Goal: Task Accomplishment & Management: Use online tool/utility

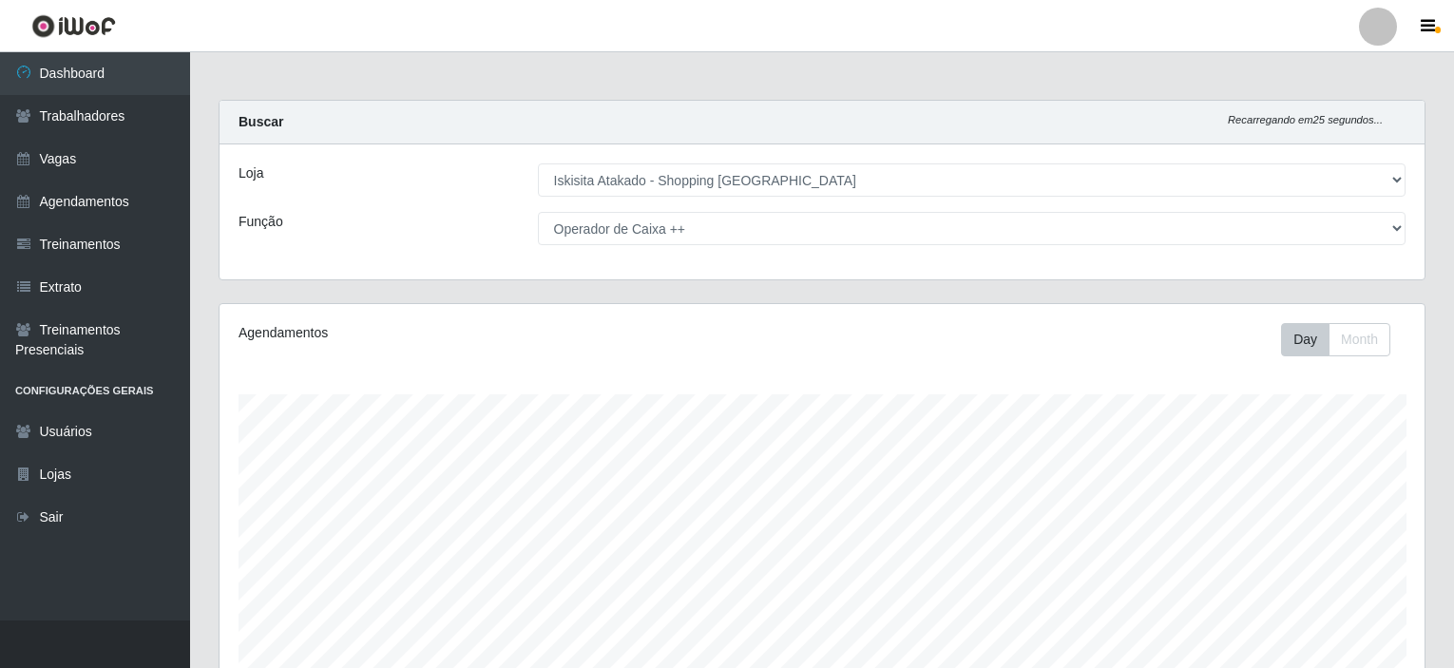
select select "424"
select select "73"
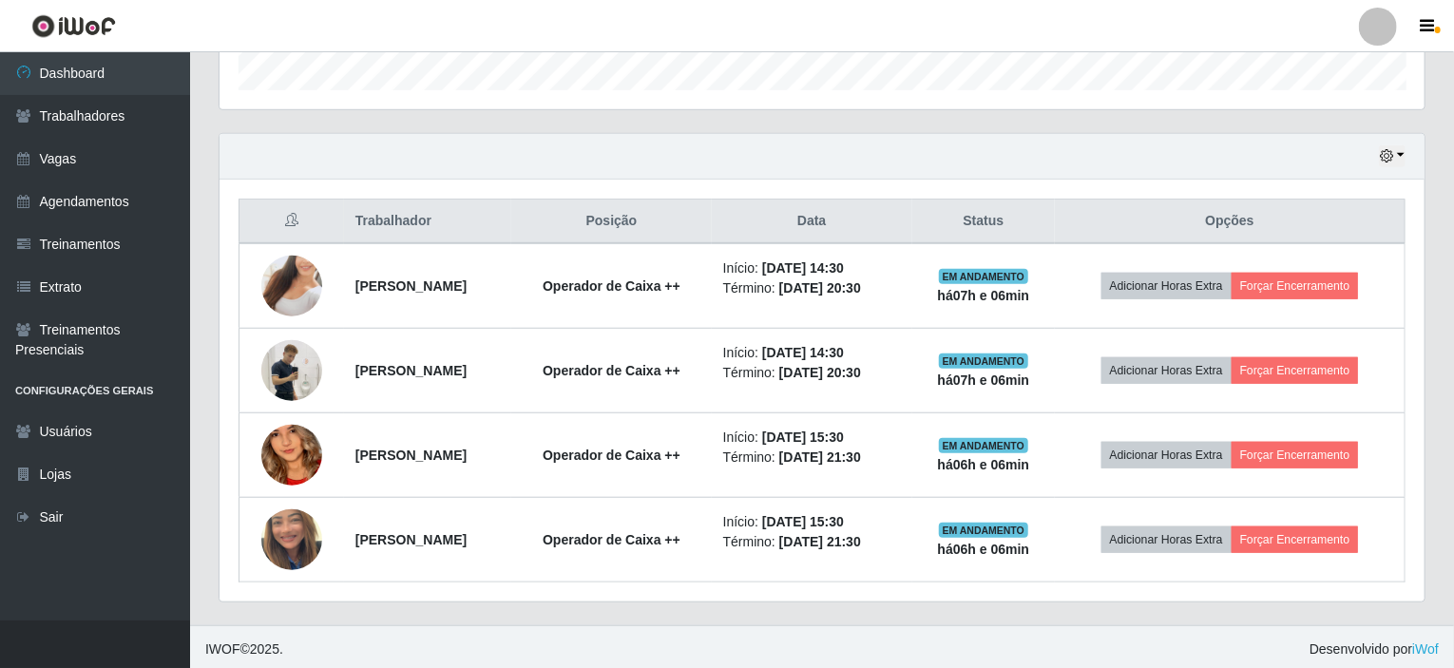
scroll to position [394, 1205]
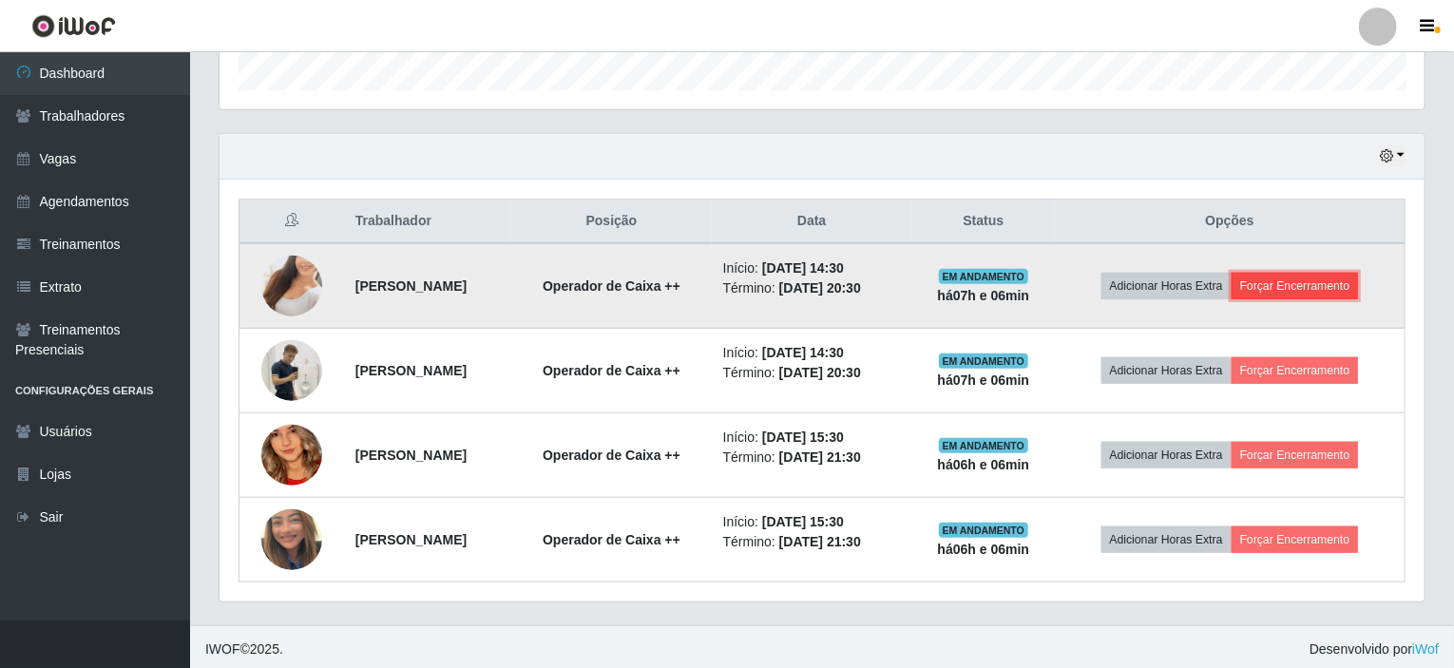
click at [1329, 284] on button "Forçar Encerramento" at bounding box center [1295, 286] width 127 height 27
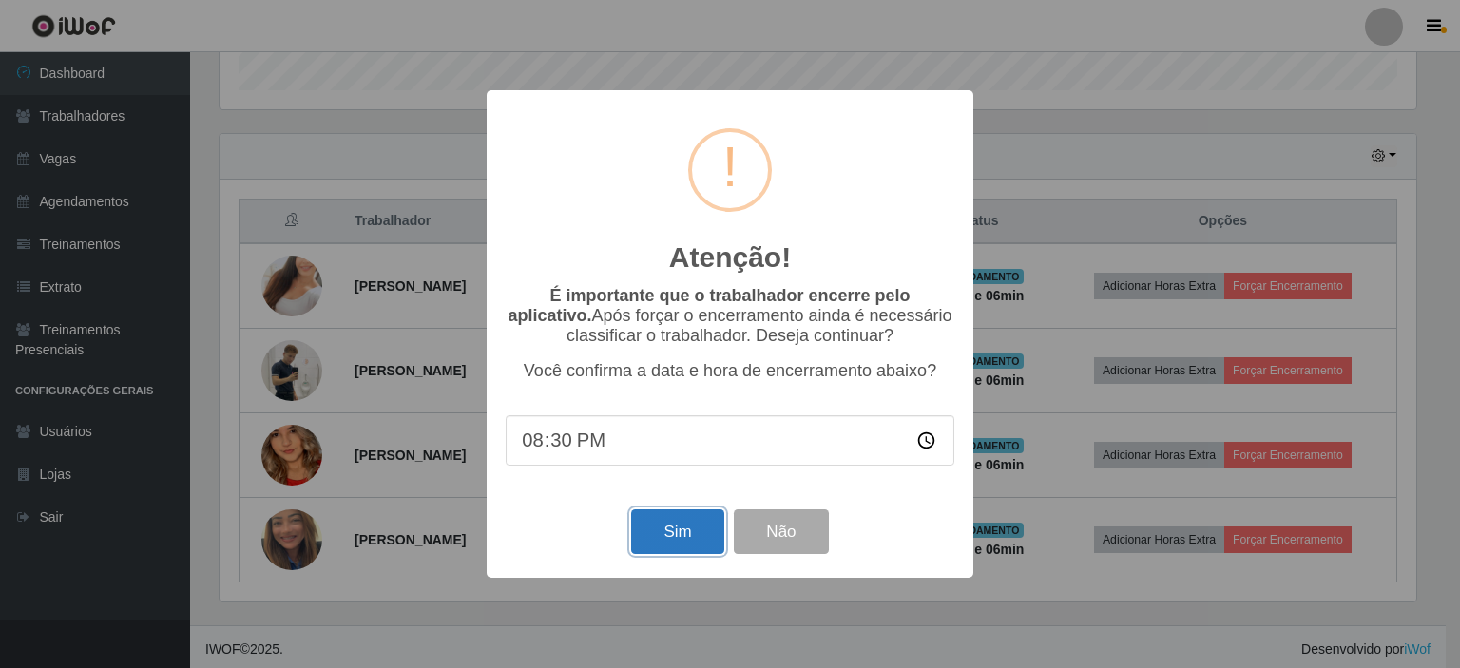
click at [669, 534] on button "Sim" at bounding box center [677, 531] width 92 height 45
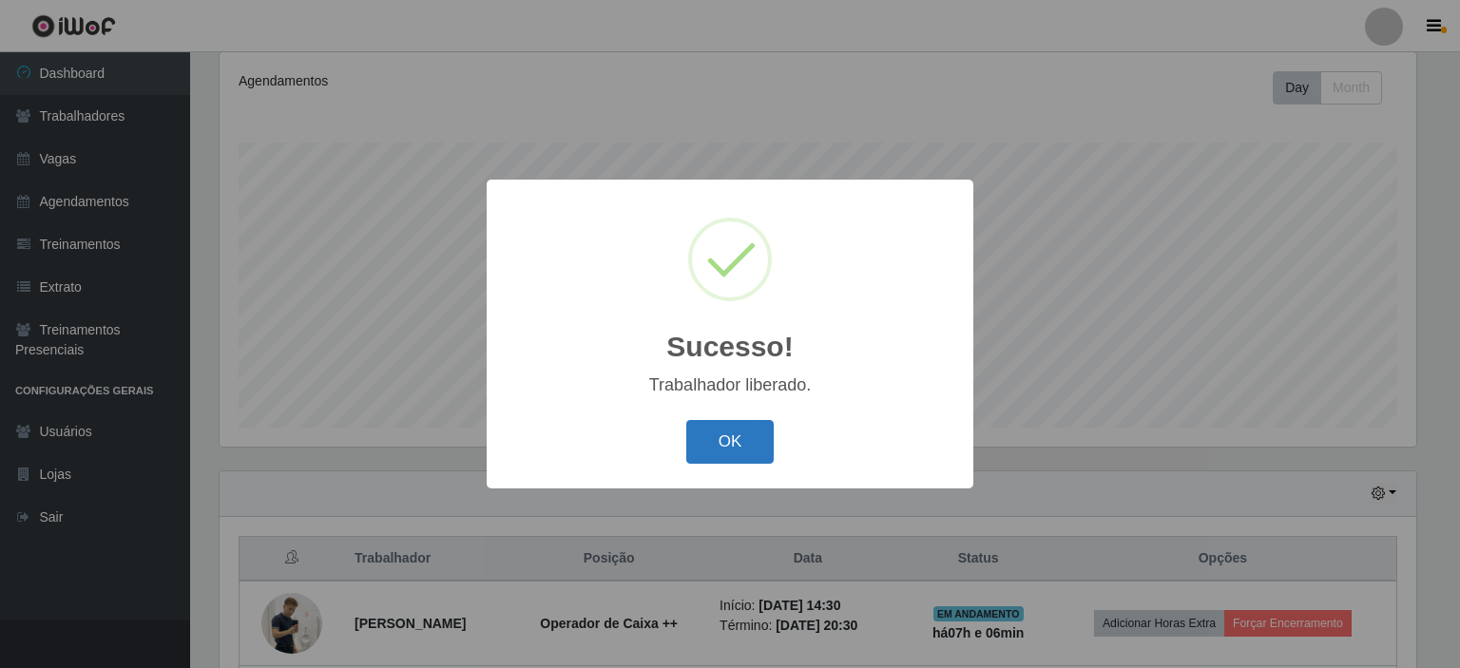
click at [700, 450] on button "OK" at bounding box center [730, 442] width 88 height 45
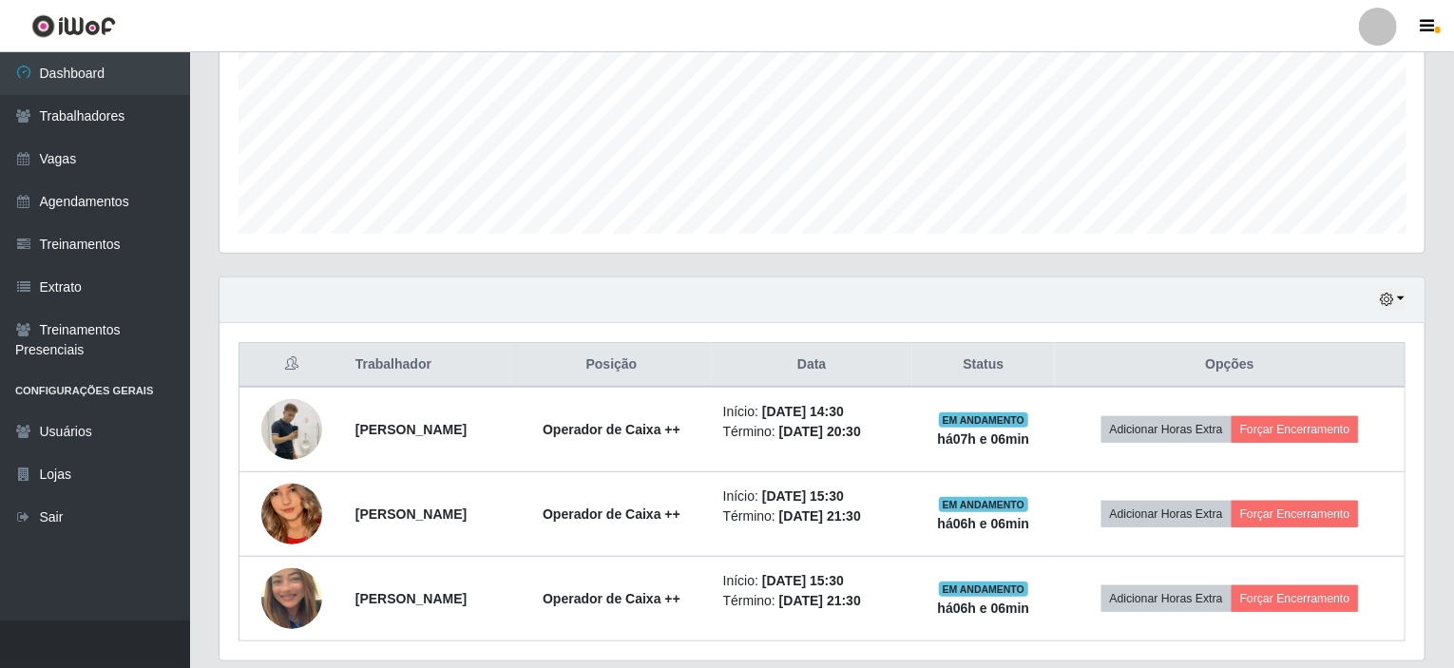
scroll to position [506, 0]
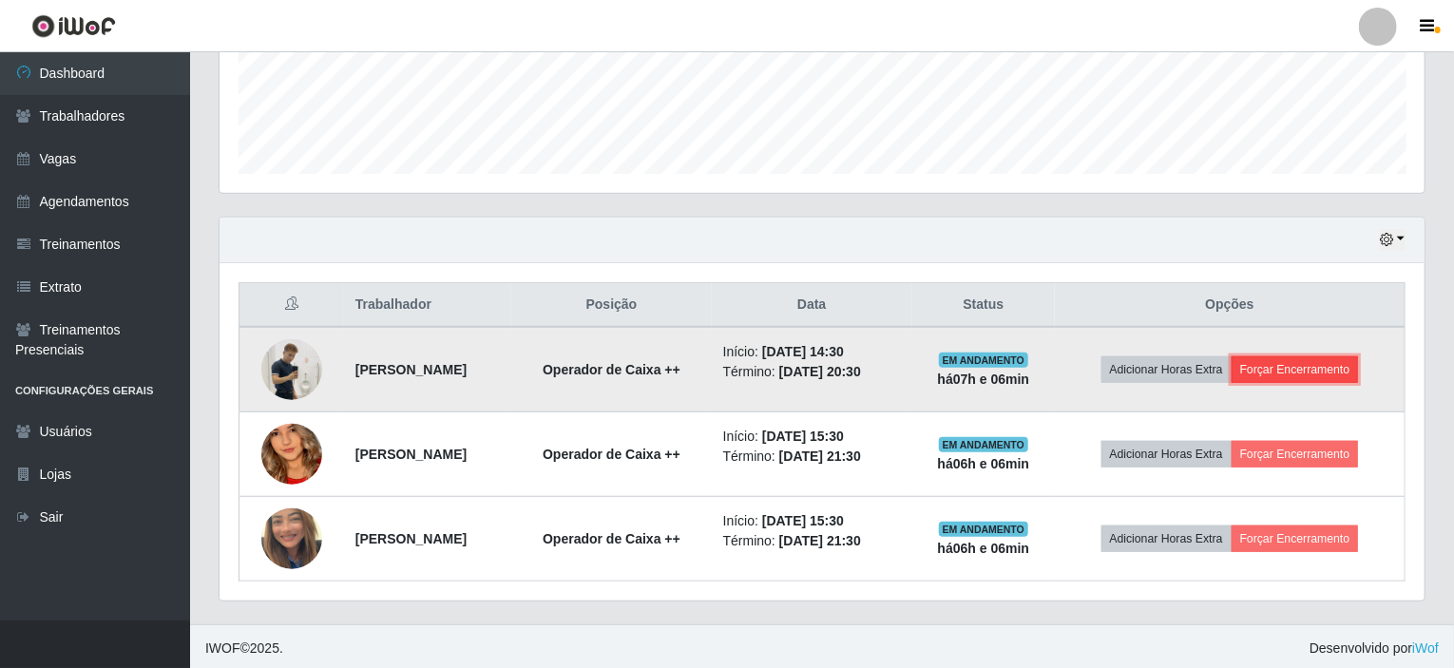
click at [1294, 371] on button "Forçar Encerramento" at bounding box center [1295, 369] width 127 height 27
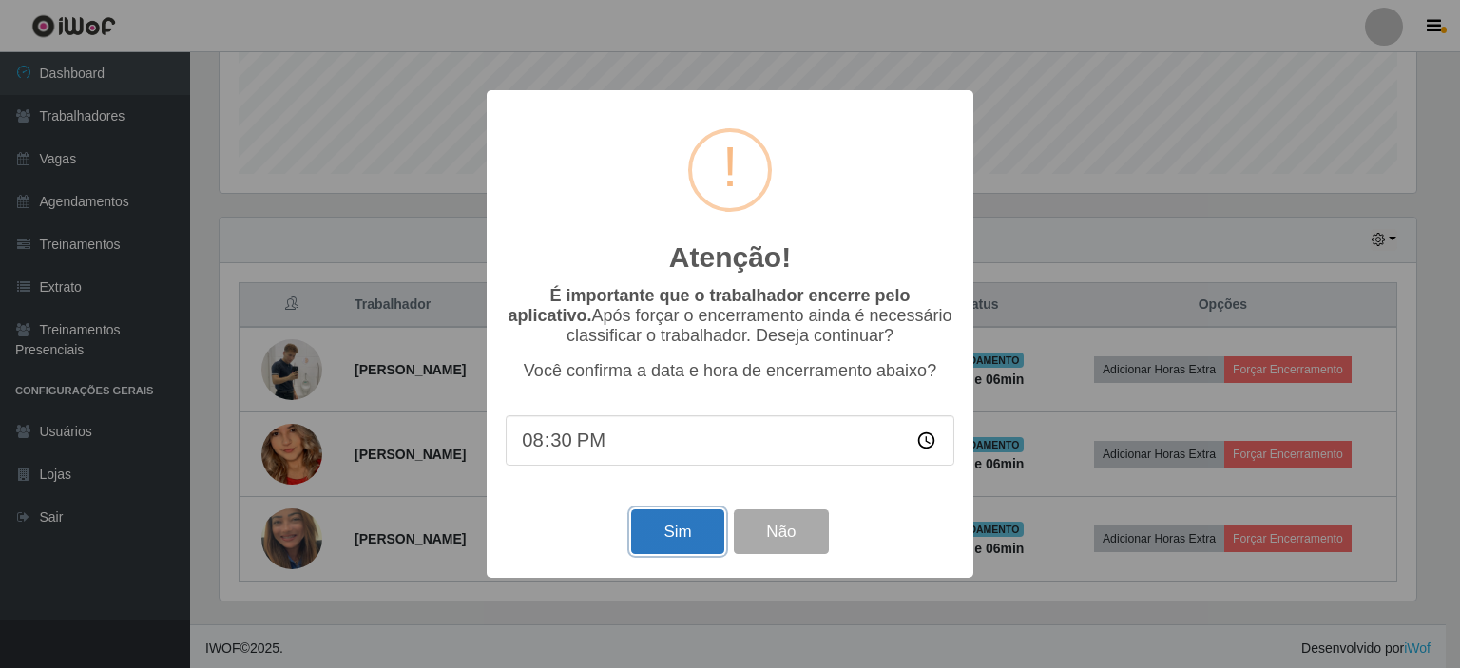
click at [684, 539] on button "Sim" at bounding box center [677, 531] width 92 height 45
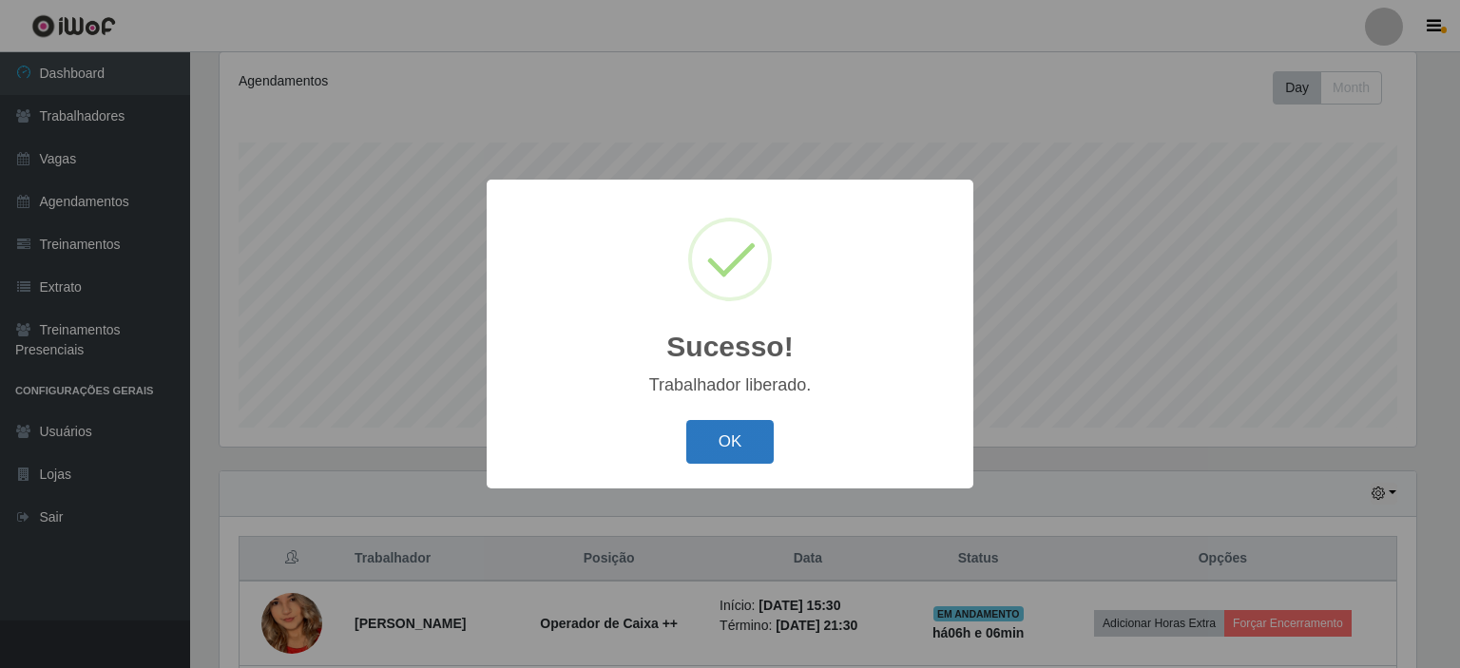
click at [698, 448] on button "OK" at bounding box center [730, 442] width 88 height 45
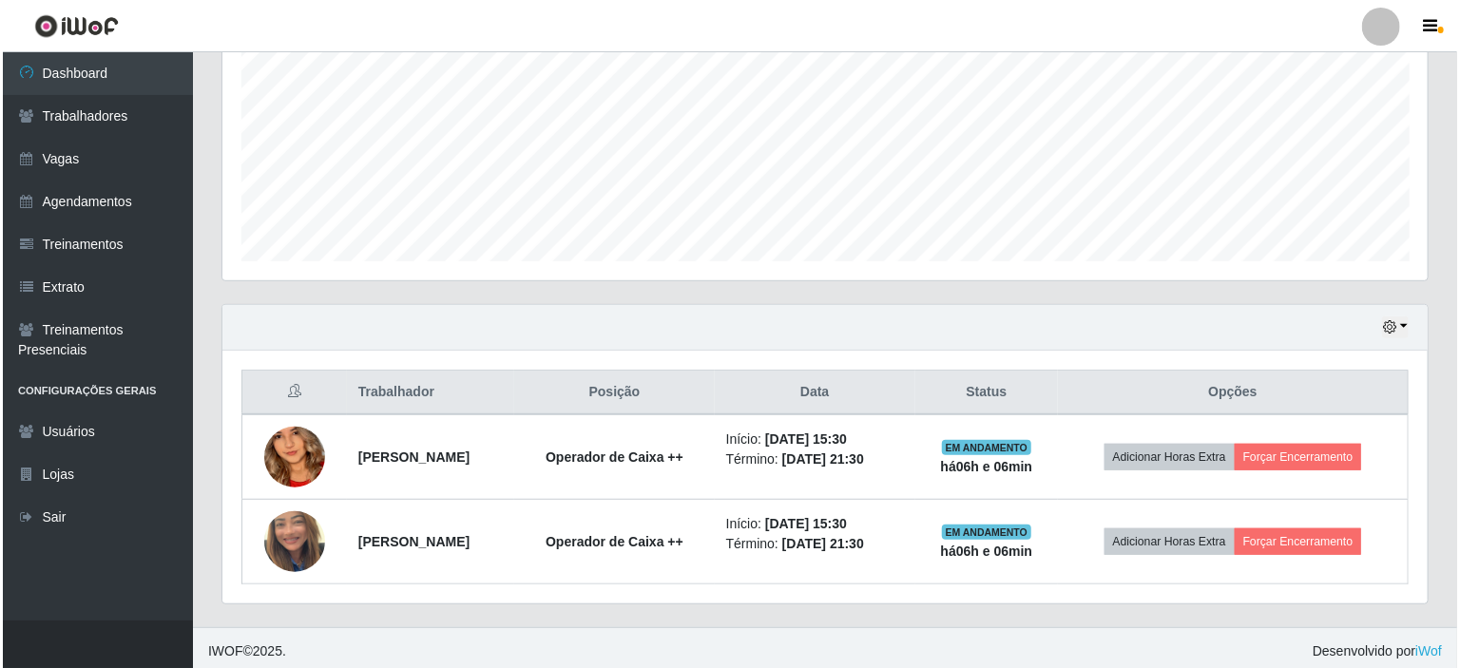
scroll to position [421, 0]
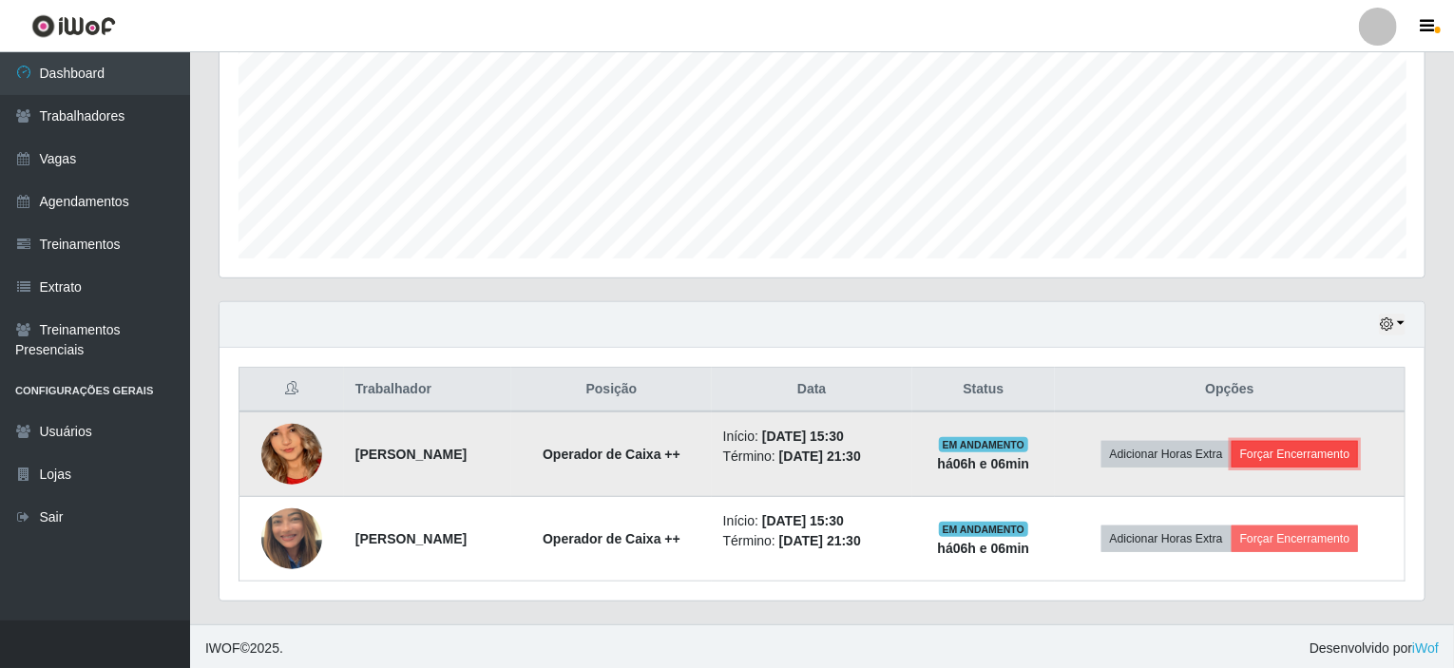
click at [1313, 441] on button "Forçar Encerramento" at bounding box center [1295, 454] width 127 height 27
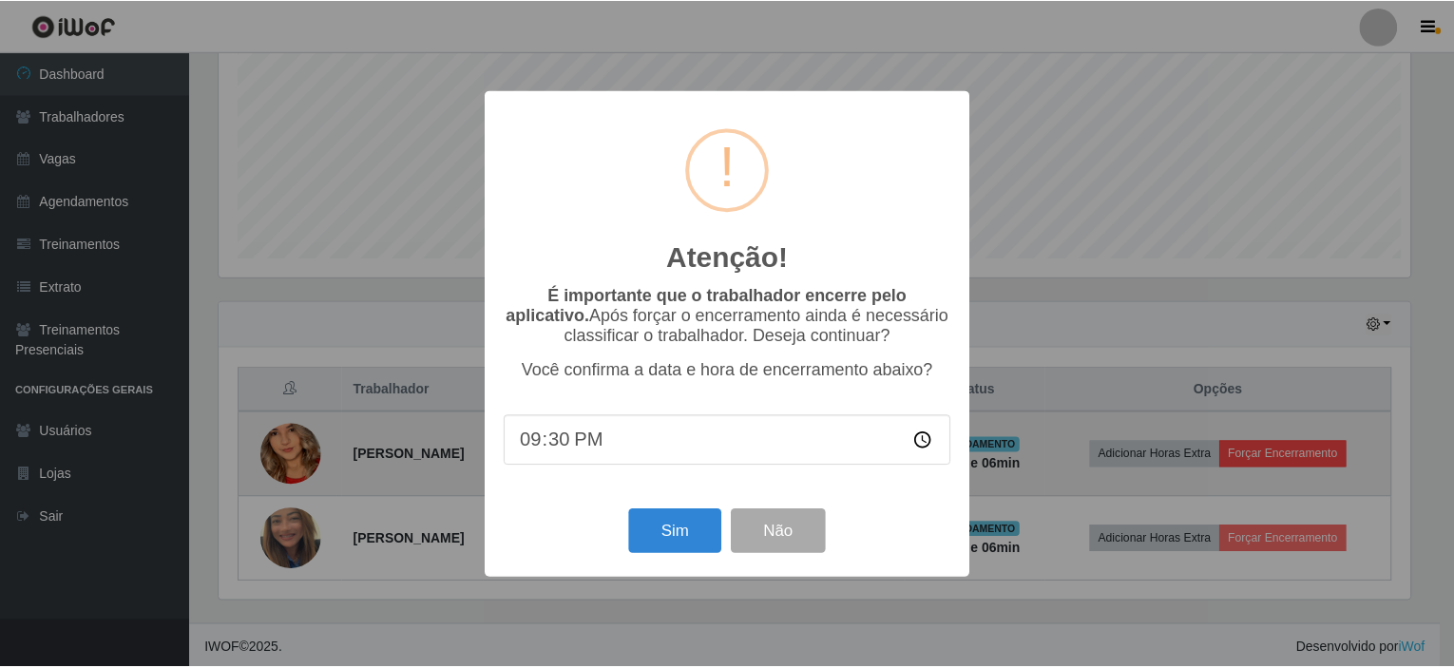
scroll to position [394, 1197]
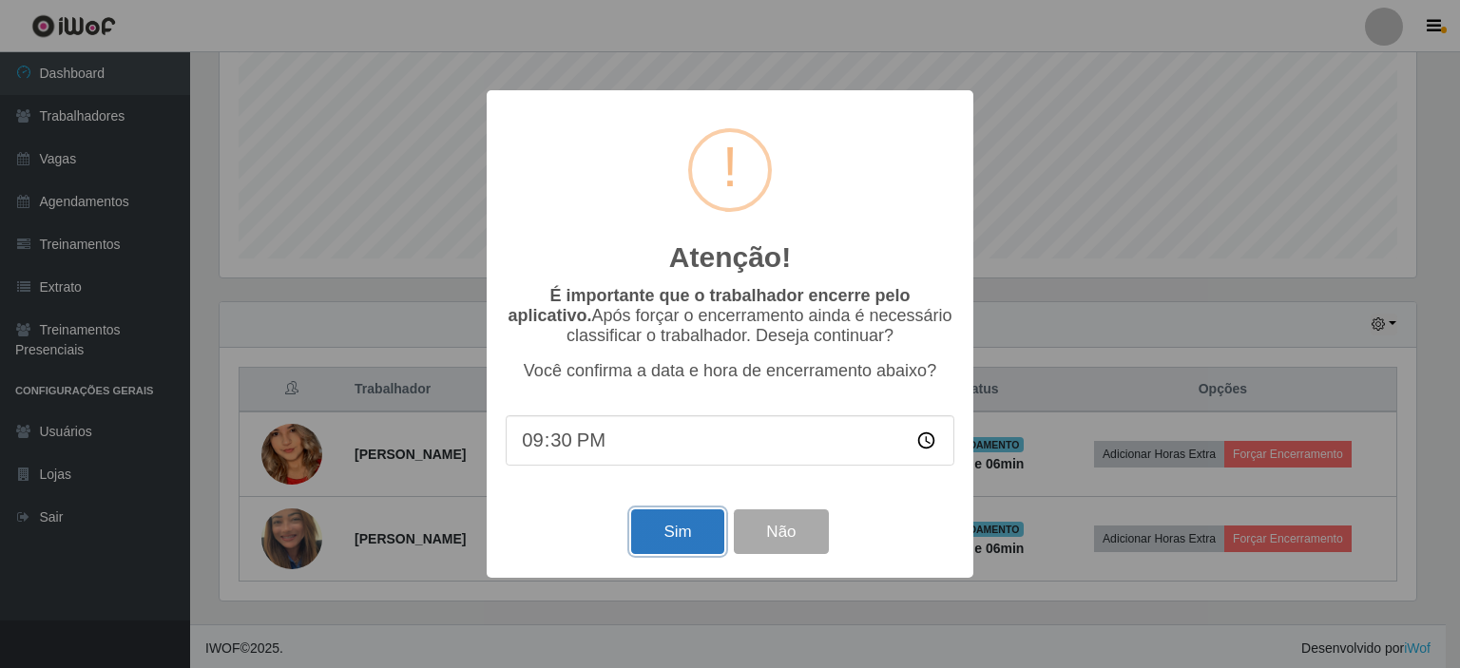
click at [668, 550] on button "Sim" at bounding box center [677, 531] width 92 height 45
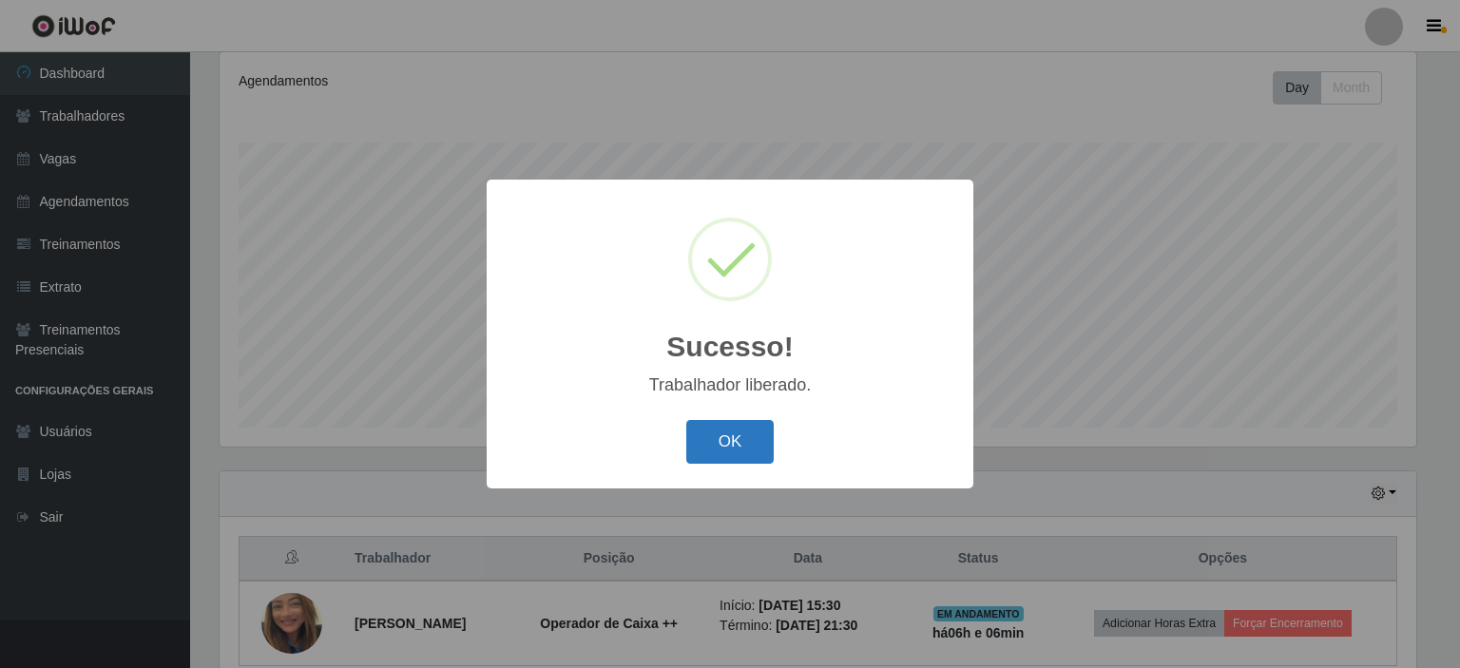
click at [730, 446] on button "OK" at bounding box center [730, 442] width 88 height 45
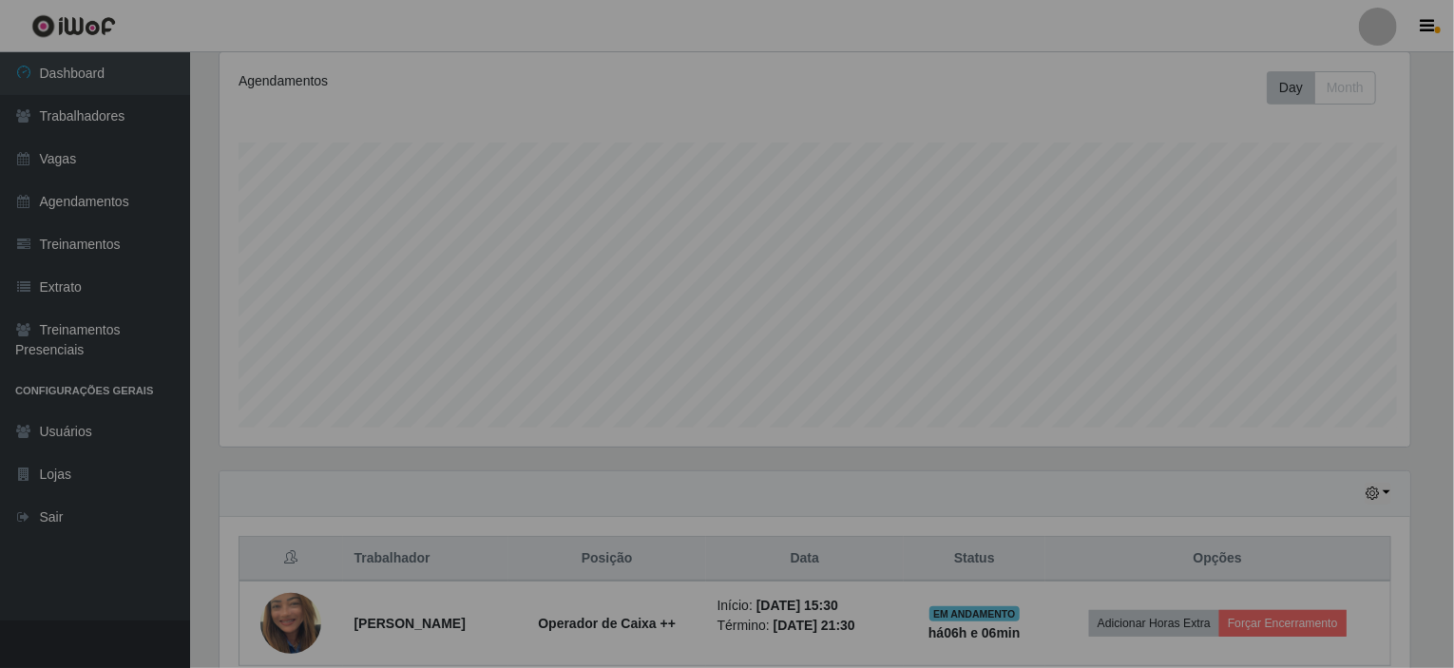
scroll to position [0, 0]
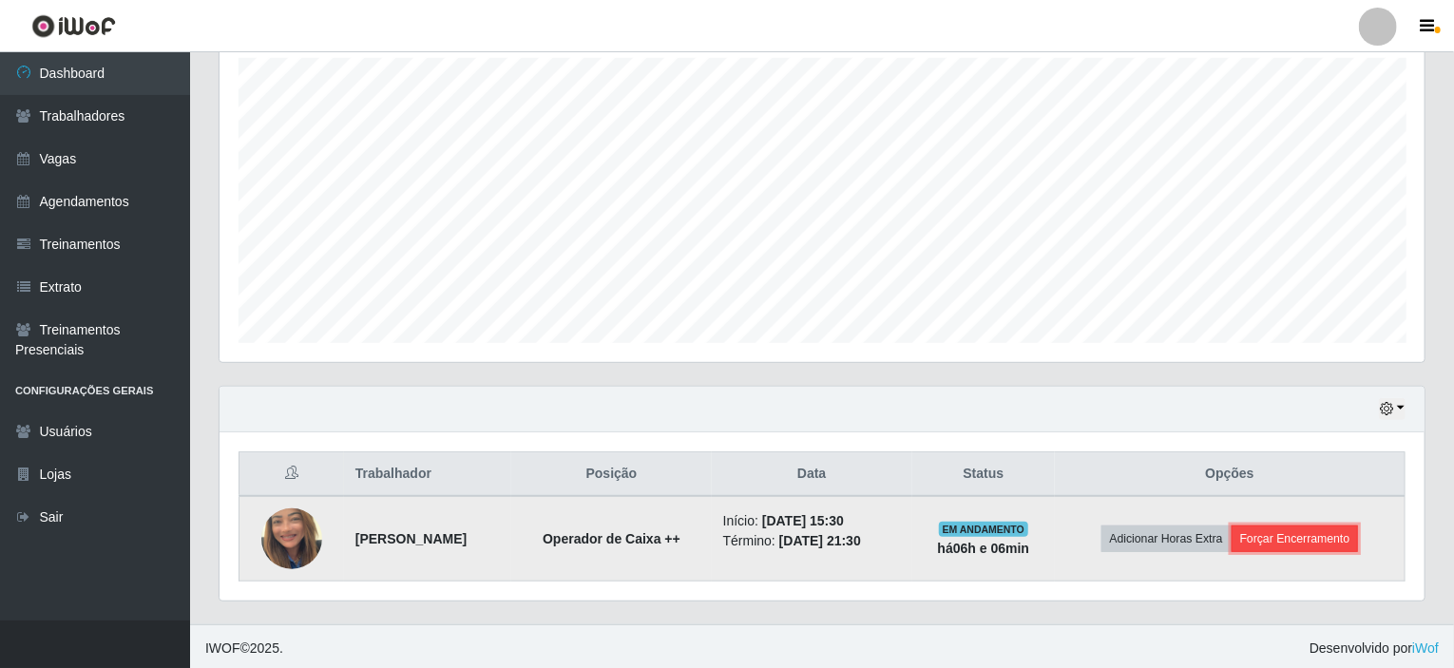
click at [1340, 533] on button "Forçar Encerramento" at bounding box center [1295, 539] width 127 height 27
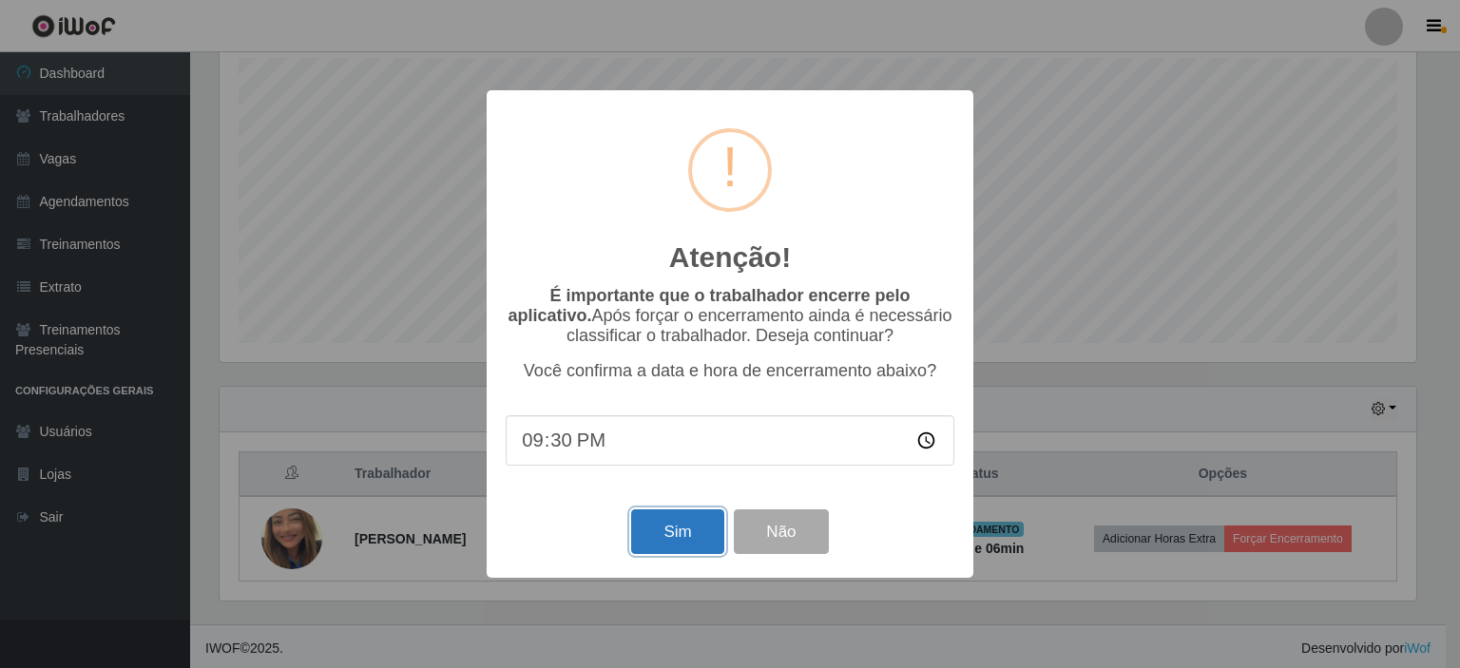
click at [690, 535] on button "Sim" at bounding box center [677, 531] width 92 height 45
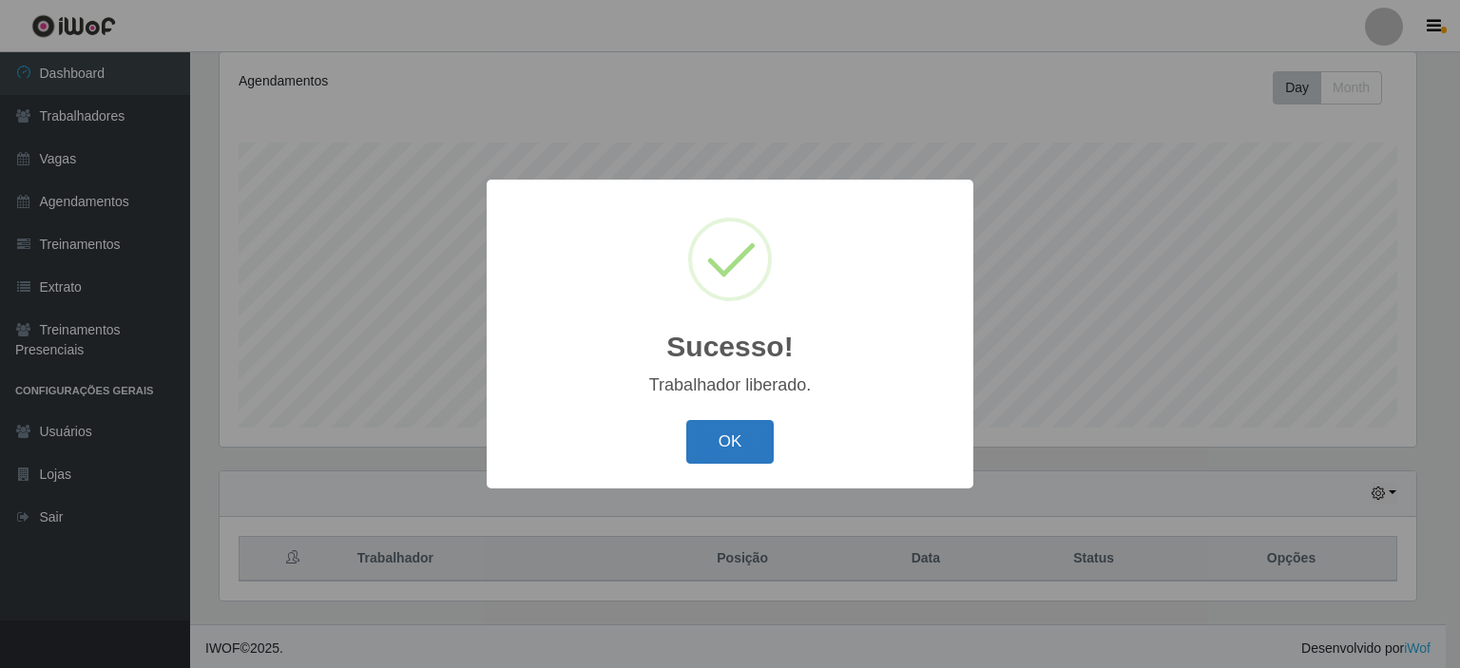
click at [746, 436] on button "OK" at bounding box center [730, 442] width 88 height 45
